Goal: Task Accomplishment & Management: Use online tool/utility

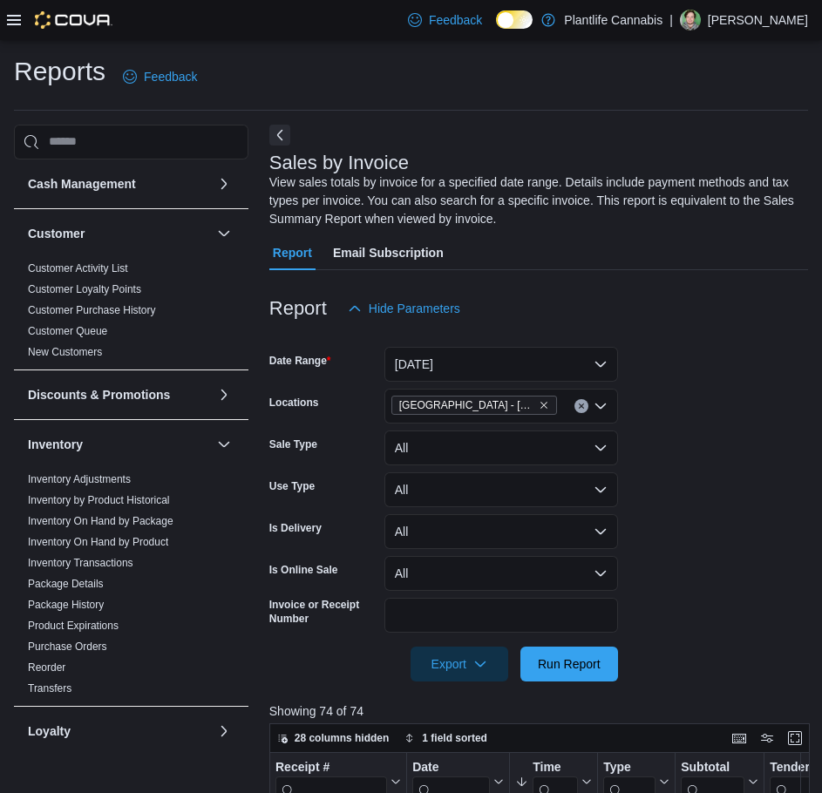
scroll to position [87, 0]
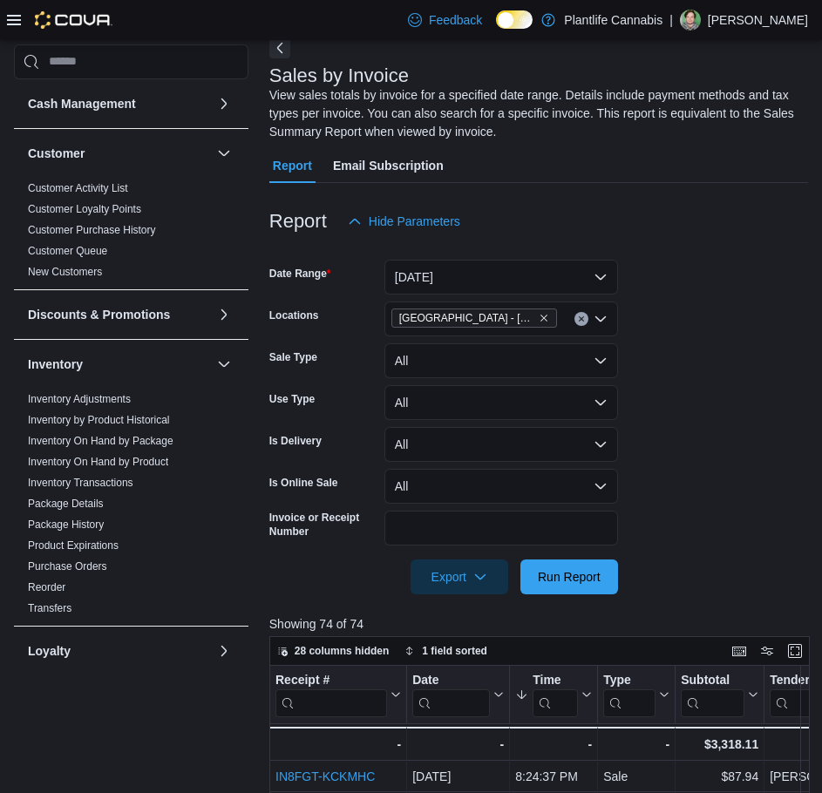
click at [711, 475] on form "Date Range Today Locations Edmonton - South Common Sale Type All Use Type All I…" at bounding box center [538, 416] width 538 height 355
click at [597, 575] on span "Run Report" at bounding box center [569, 575] width 63 height 17
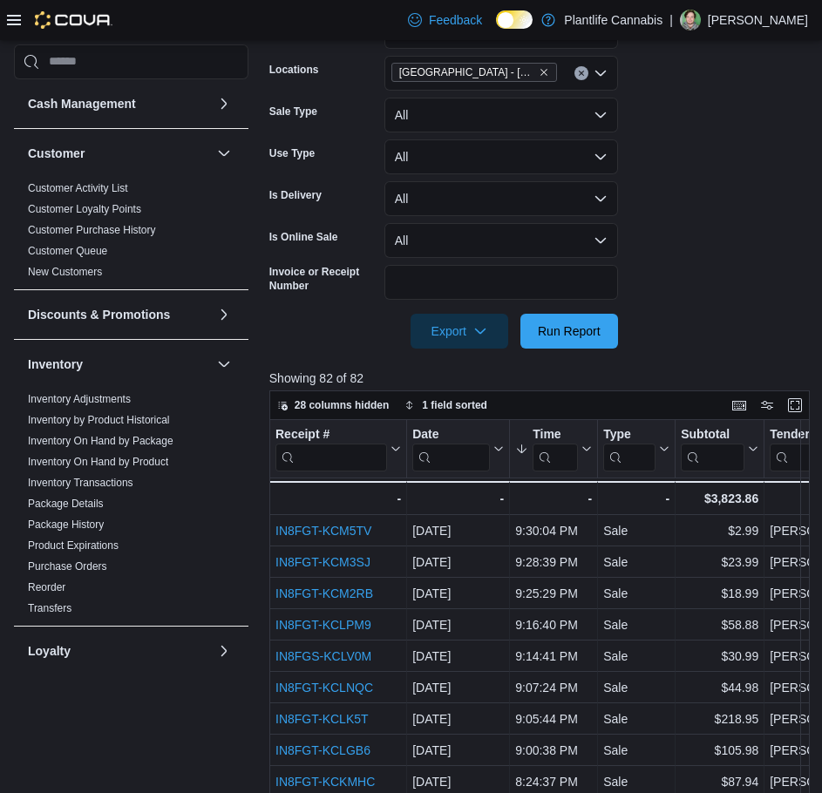
scroll to position [348, 0]
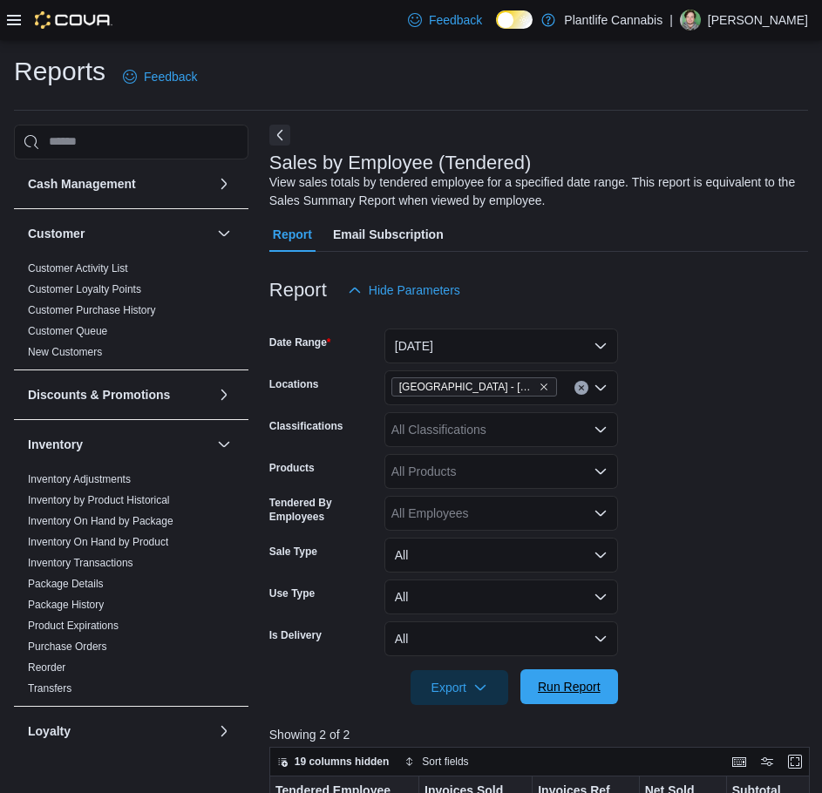
scroll to position [166, 0]
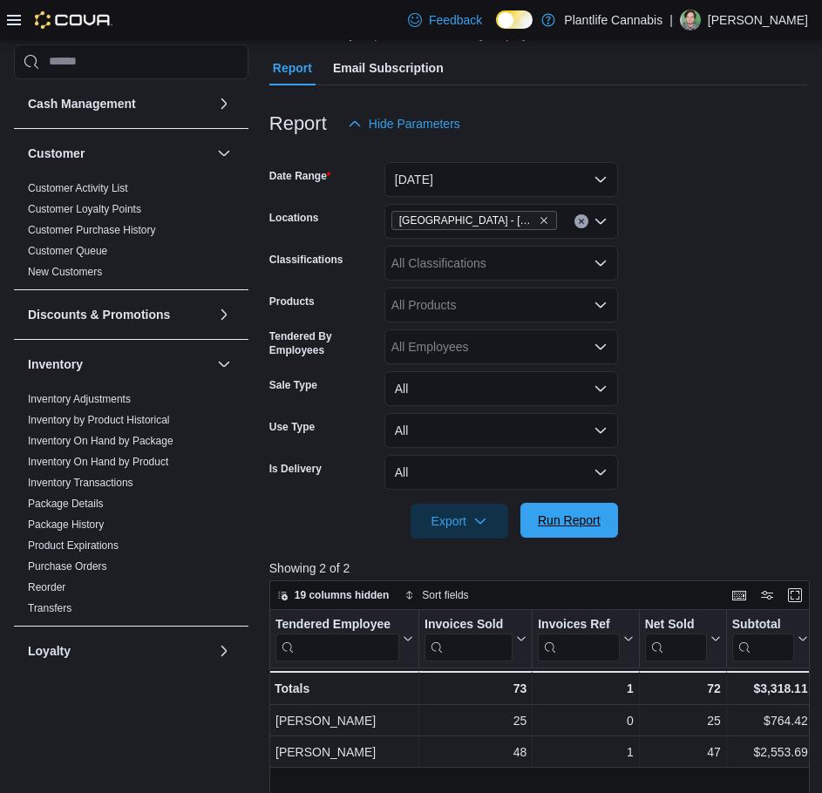
click at [572, 518] on span "Run Report" at bounding box center [569, 519] width 63 height 17
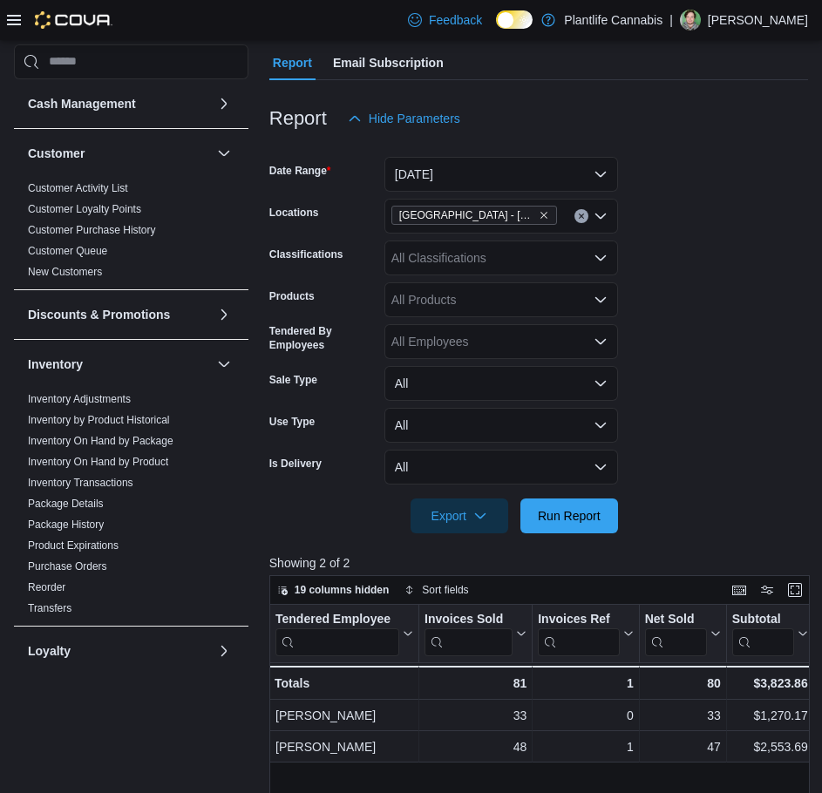
scroll to position [79, 0]
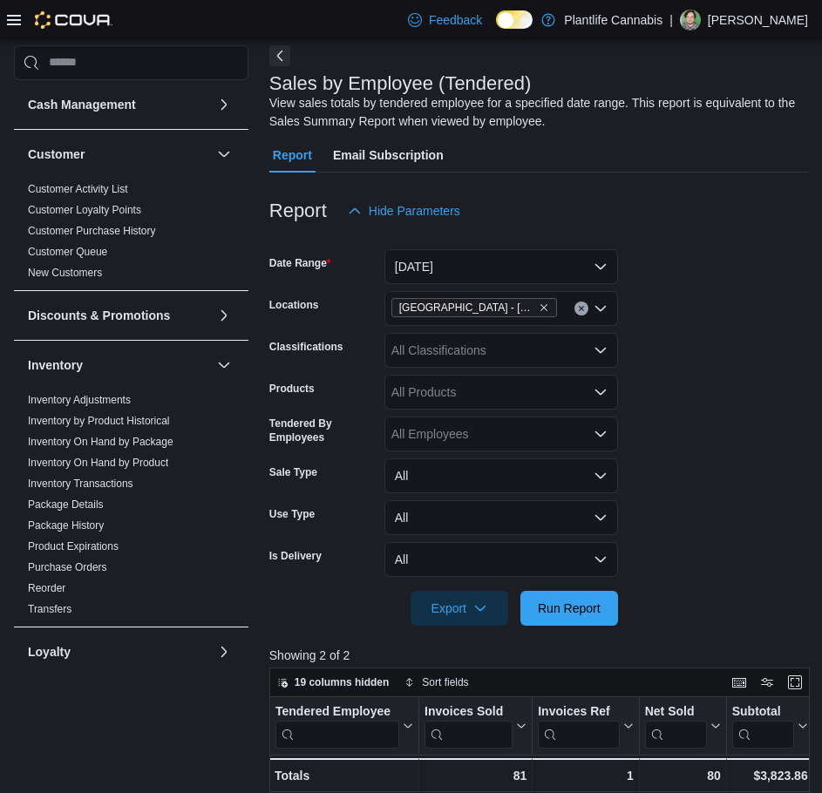
click at [664, 484] on form "Date Range [DATE] Locations [GEOGRAPHIC_DATA] - [GEOGRAPHIC_DATA] Classificatio…" at bounding box center [538, 426] width 538 height 397
click at [727, 323] on form "Date Range [DATE] Locations [GEOGRAPHIC_DATA] - [GEOGRAPHIC_DATA] Classificatio…" at bounding box center [538, 426] width 538 height 397
click at [663, 435] on form "Date Range [DATE] Locations [GEOGRAPHIC_DATA] - [GEOGRAPHIC_DATA] Classificatio…" at bounding box center [538, 426] width 538 height 397
click at [592, 598] on span "Run Report" at bounding box center [569, 607] width 77 height 35
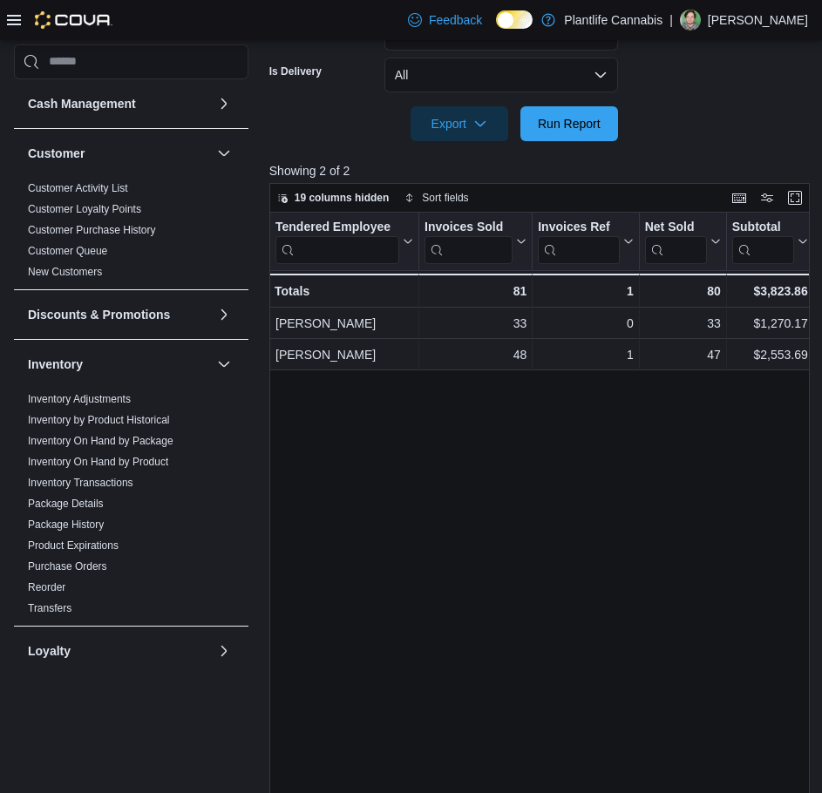
scroll to position [602, 0]
